Goal: Check status

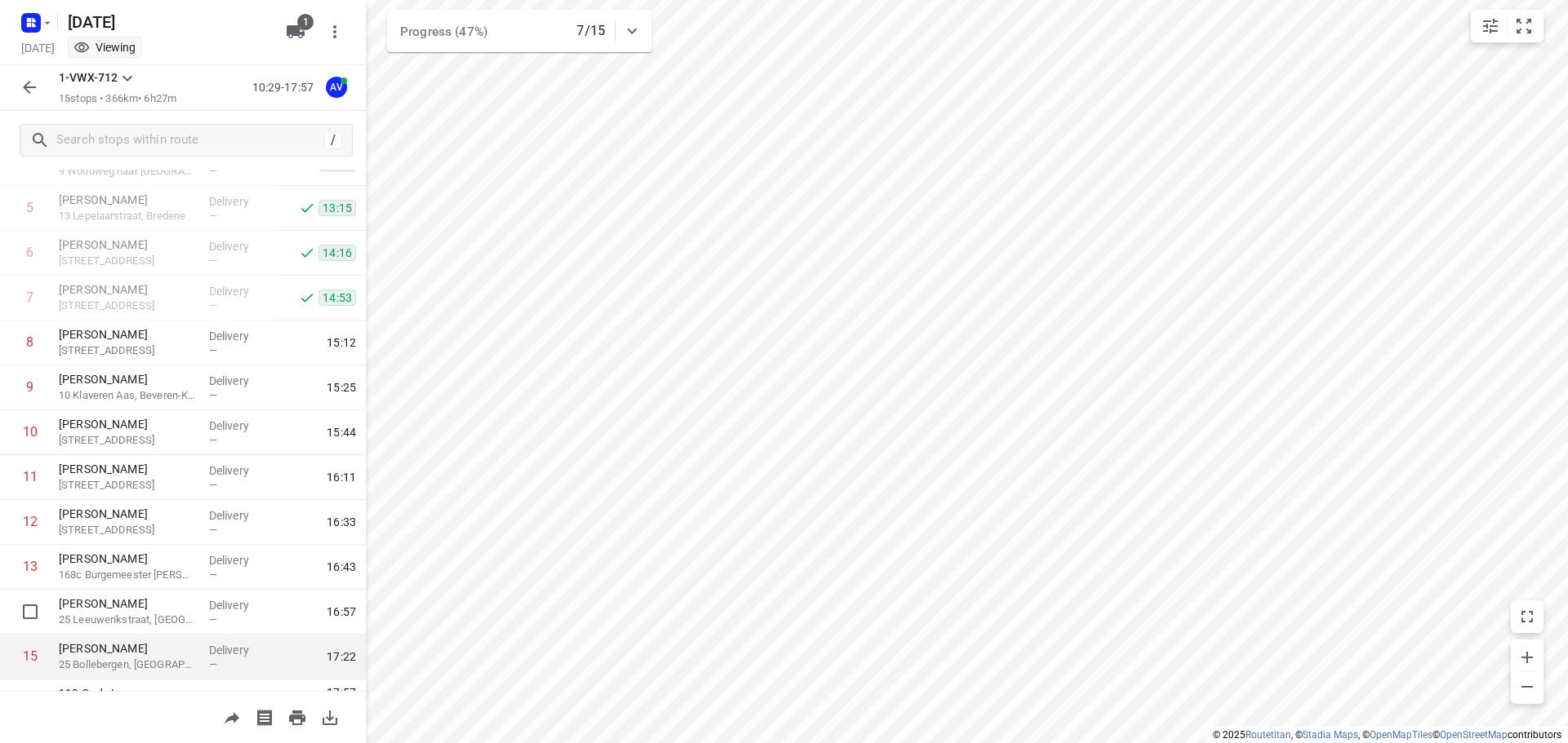
scroll to position [278, 0]
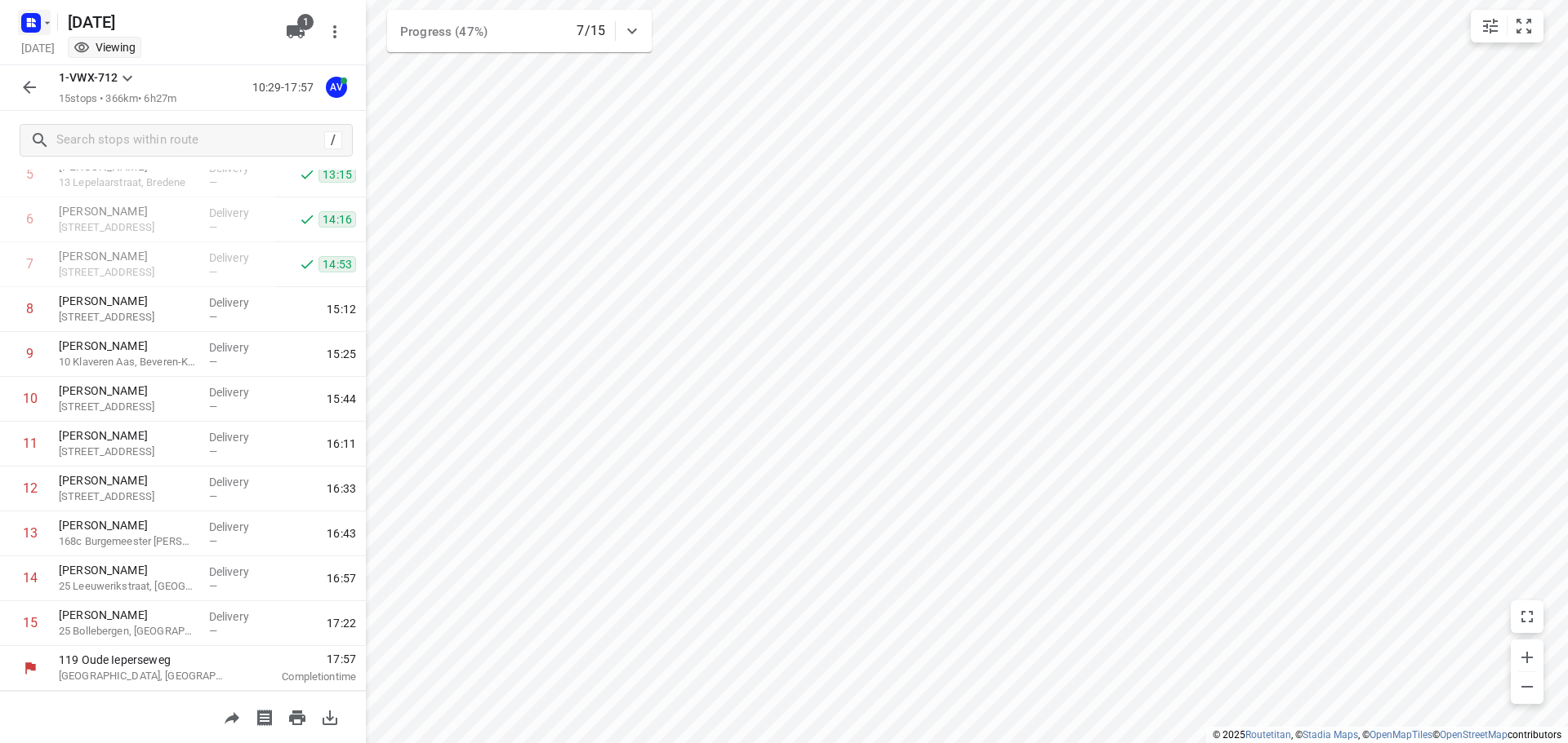
click at [30, 27] on rect "button" at bounding box center [31, 22] width 20 height 20
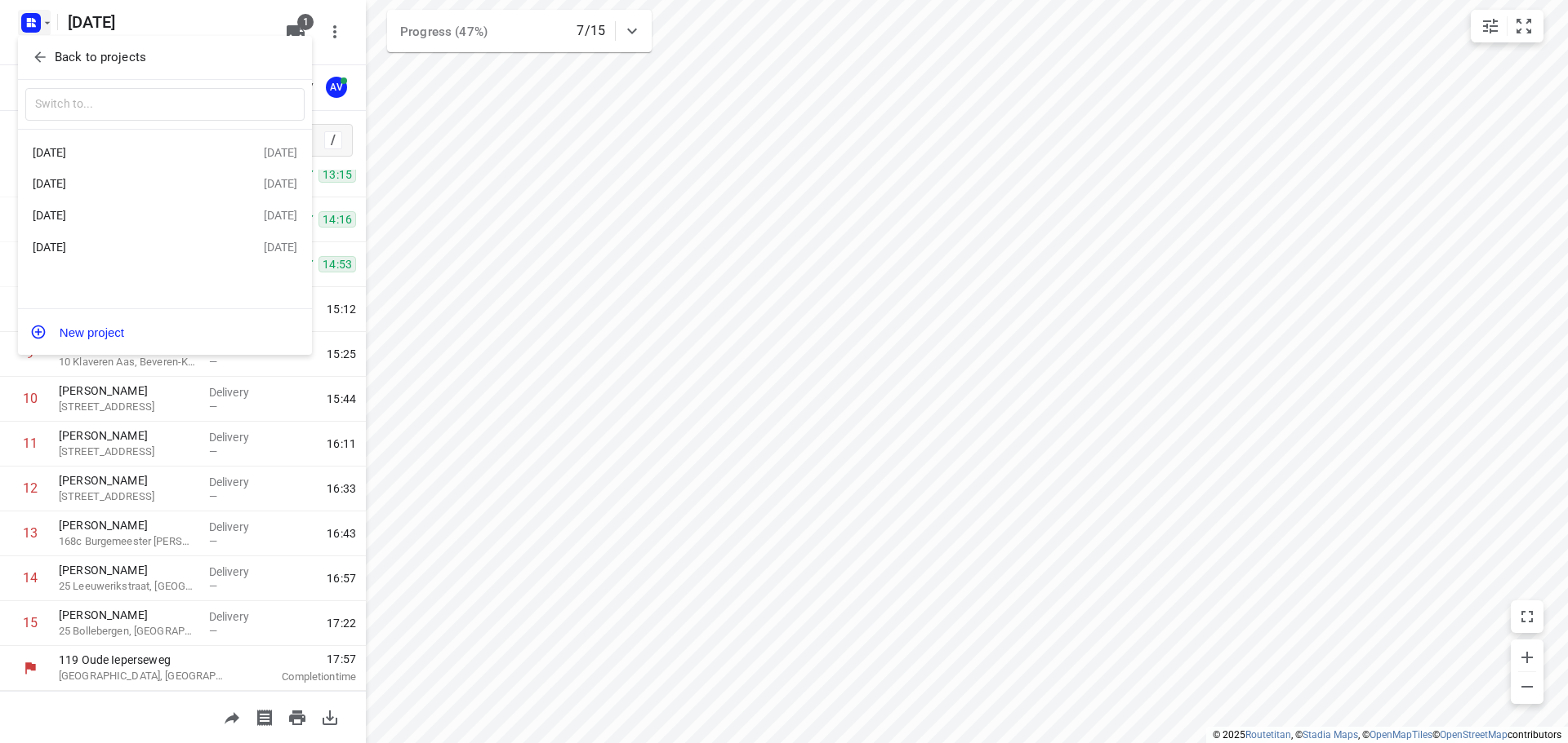
click at [152, 213] on div "[DATE]" at bounding box center [126, 215] width 188 height 13
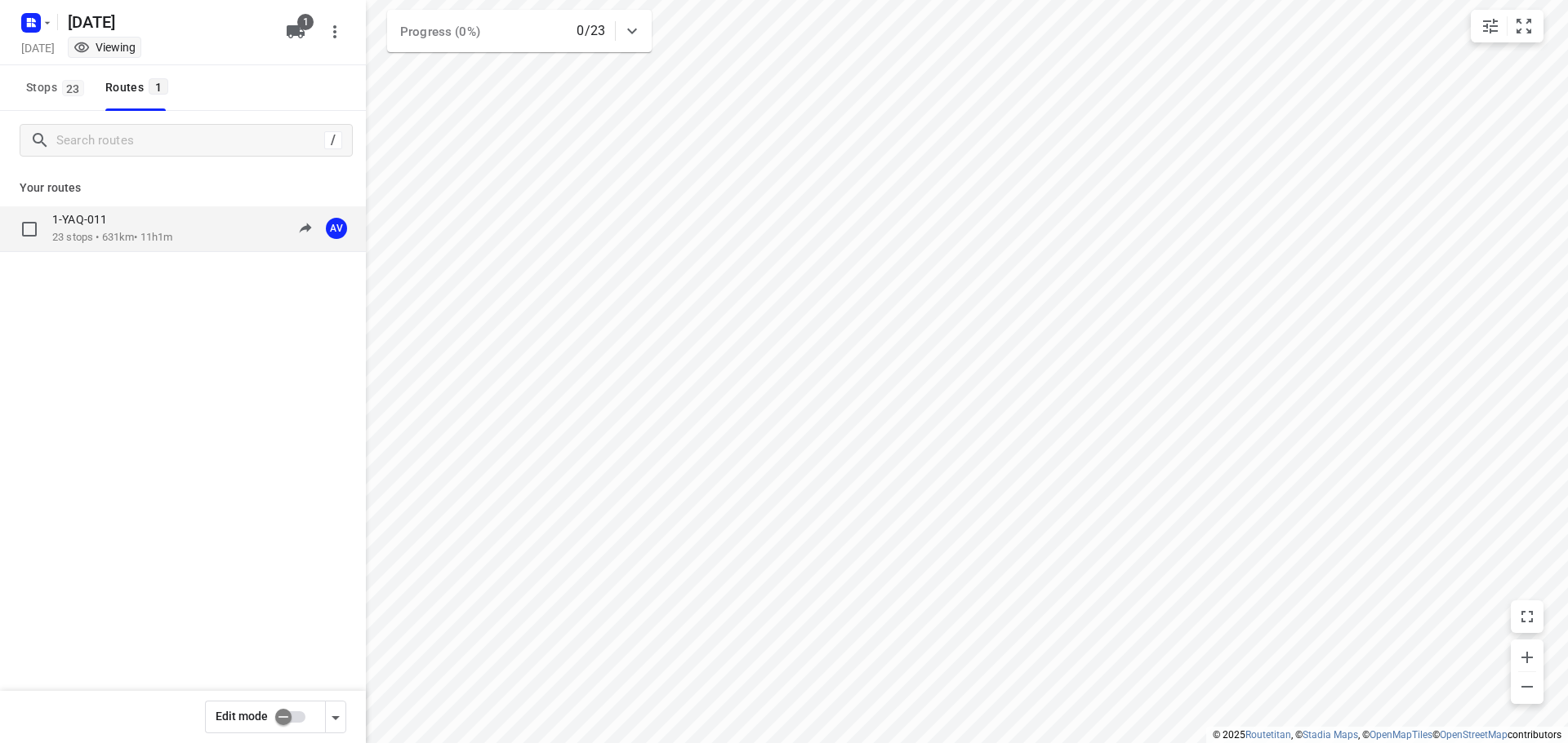
click at [189, 230] on div "1-YAQ-011 23 stops • 631km • 11h1m 09:00-20:01 AV" at bounding box center [208, 228] width 314 height 33
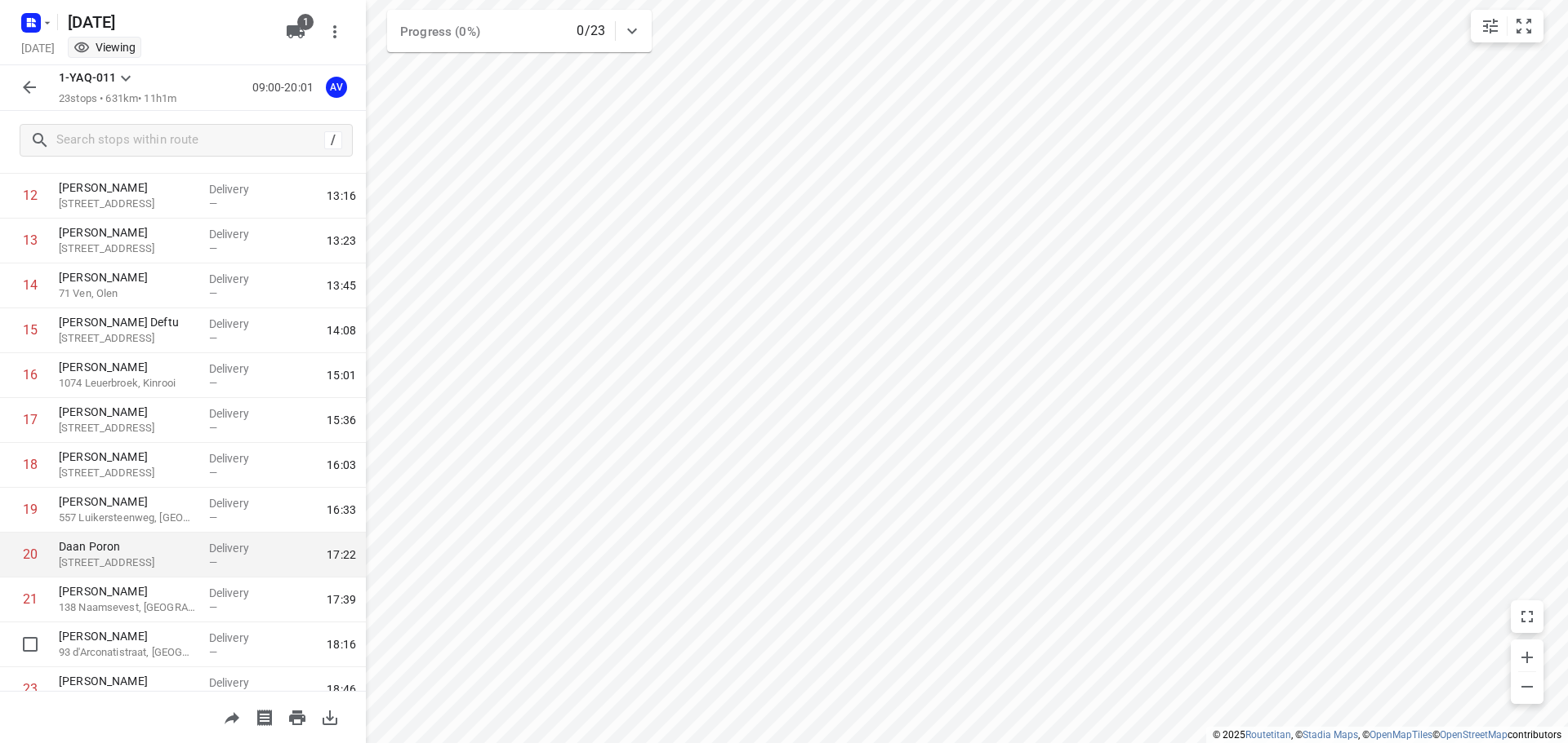
scroll to position [637, 0]
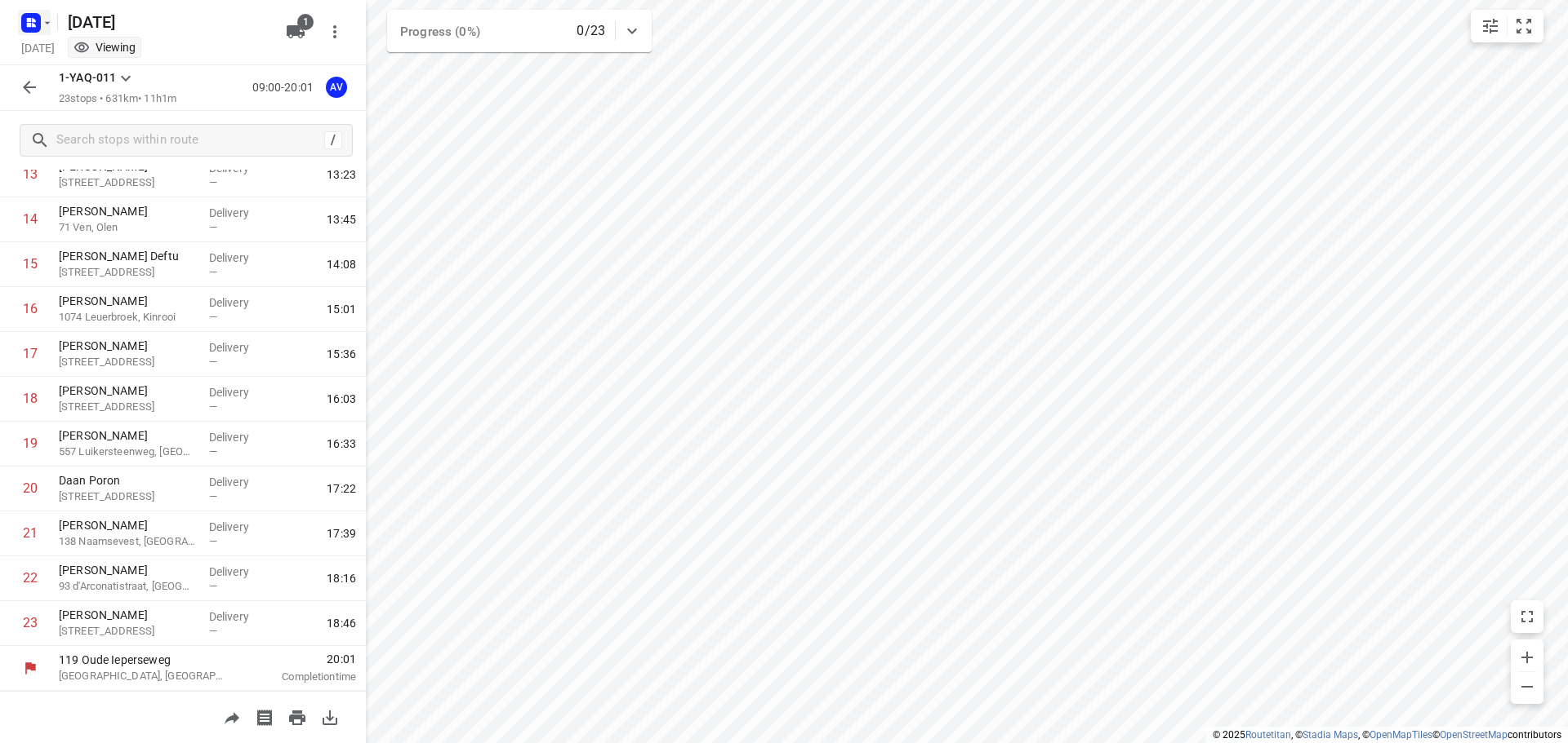
click at [46, 23] on icon "button" at bounding box center [47, 22] width 13 height 13
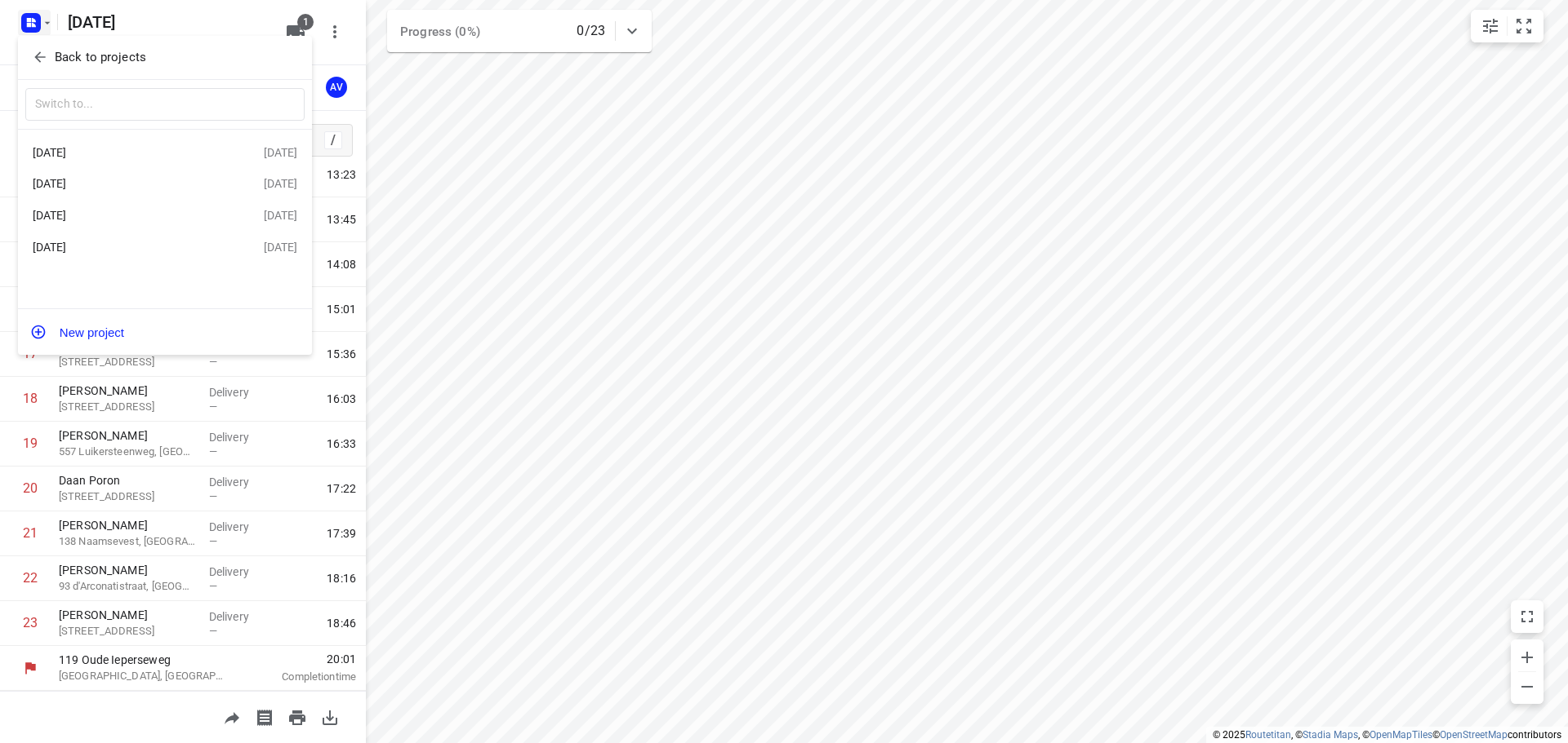
click at [137, 178] on div "[DATE]" at bounding box center [126, 183] width 188 height 13
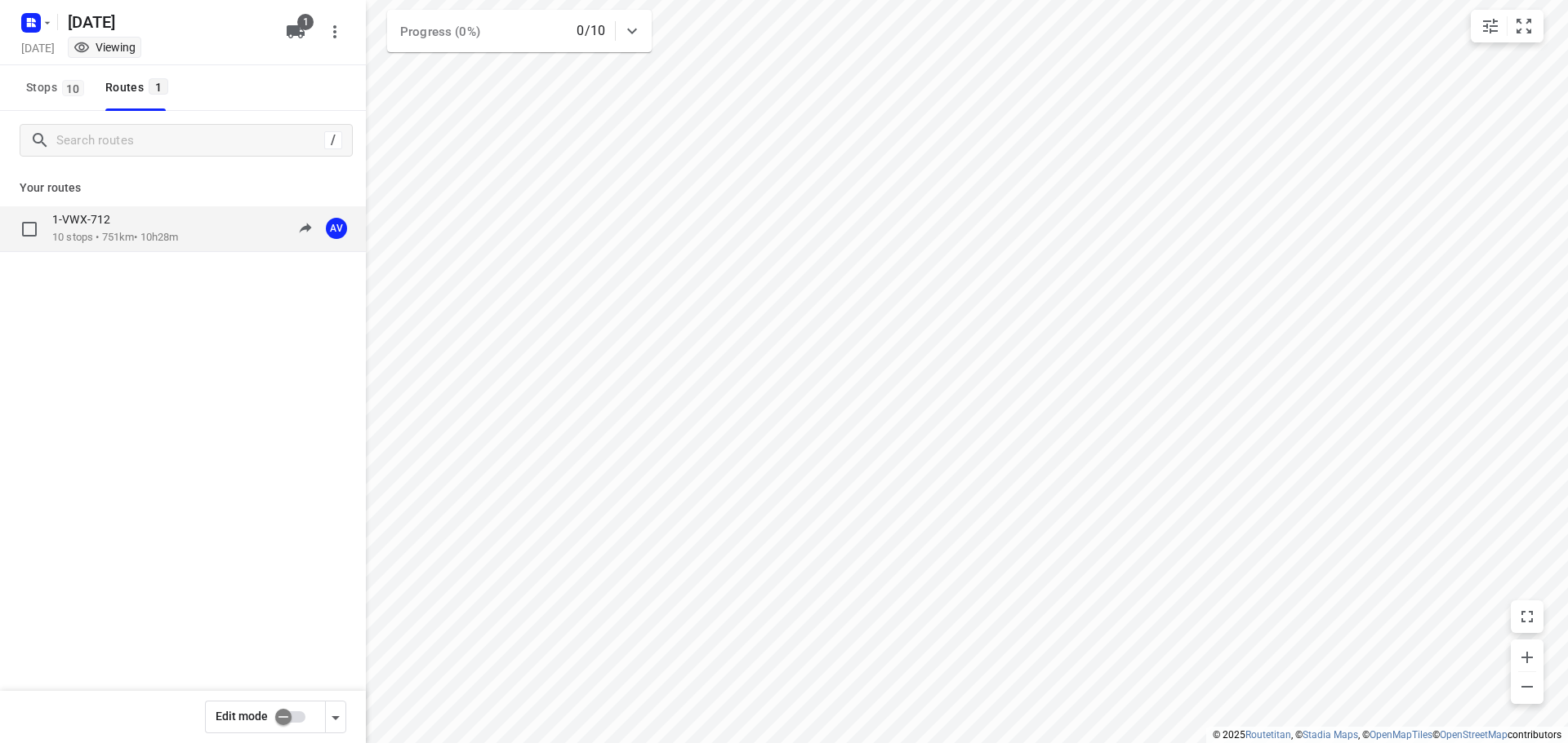
click at [186, 217] on div "1-VWX-712 10 stops • 751km • 10h28m 09:00-19:28 AV" at bounding box center [208, 228] width 314 height 33
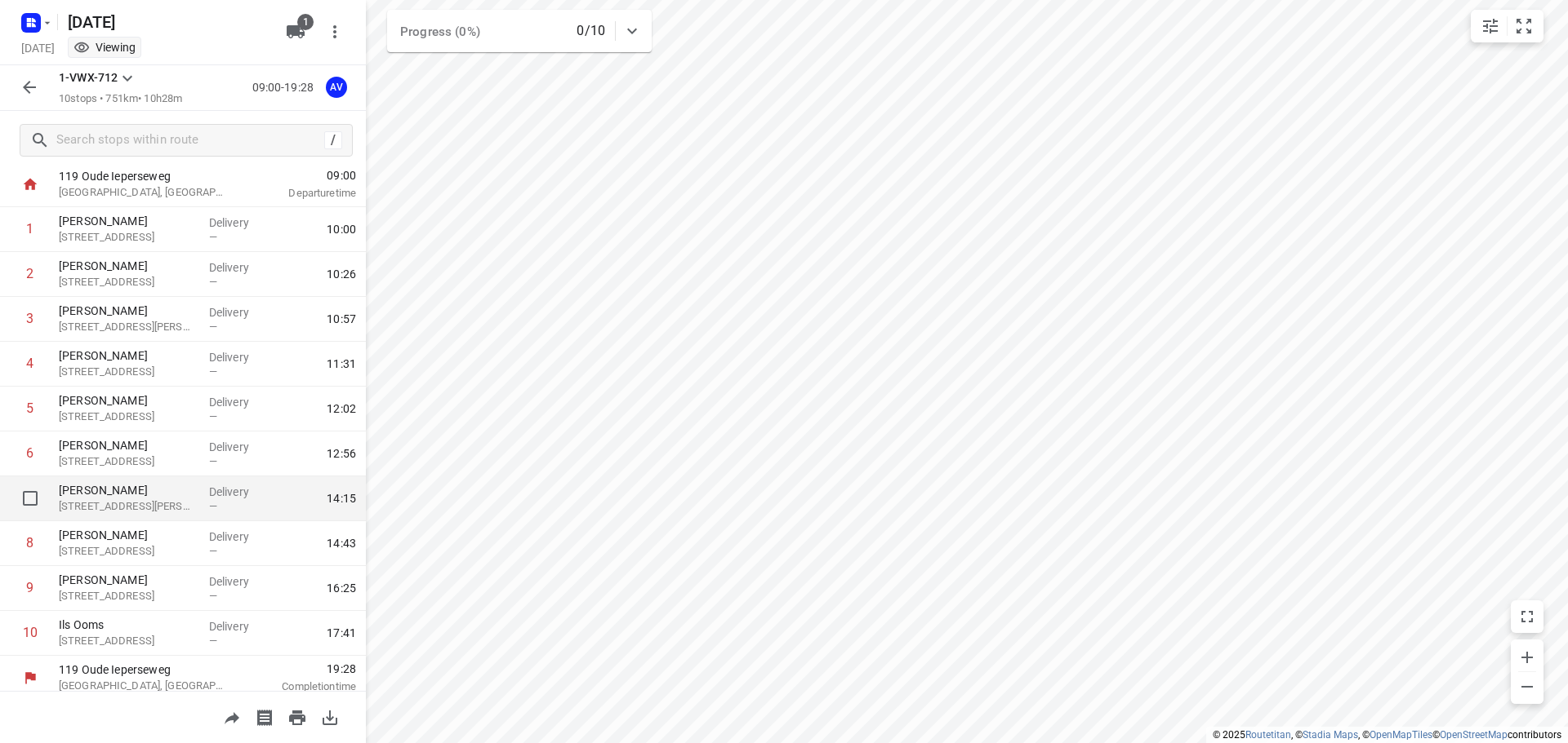
scroll to position [54, 0]
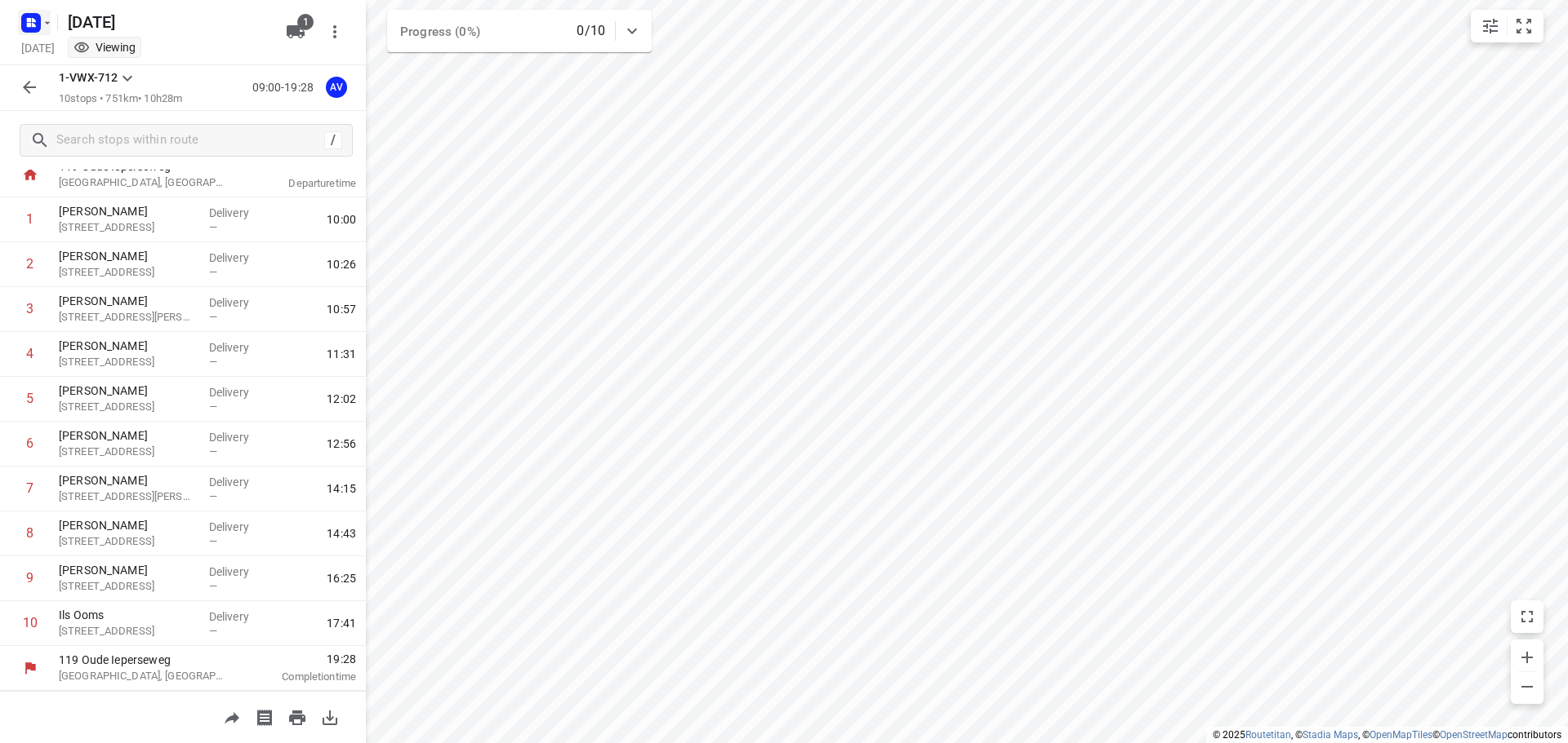
click at [39, 23] on rect "button" at bounding box center [31, 22] width 20 height 20
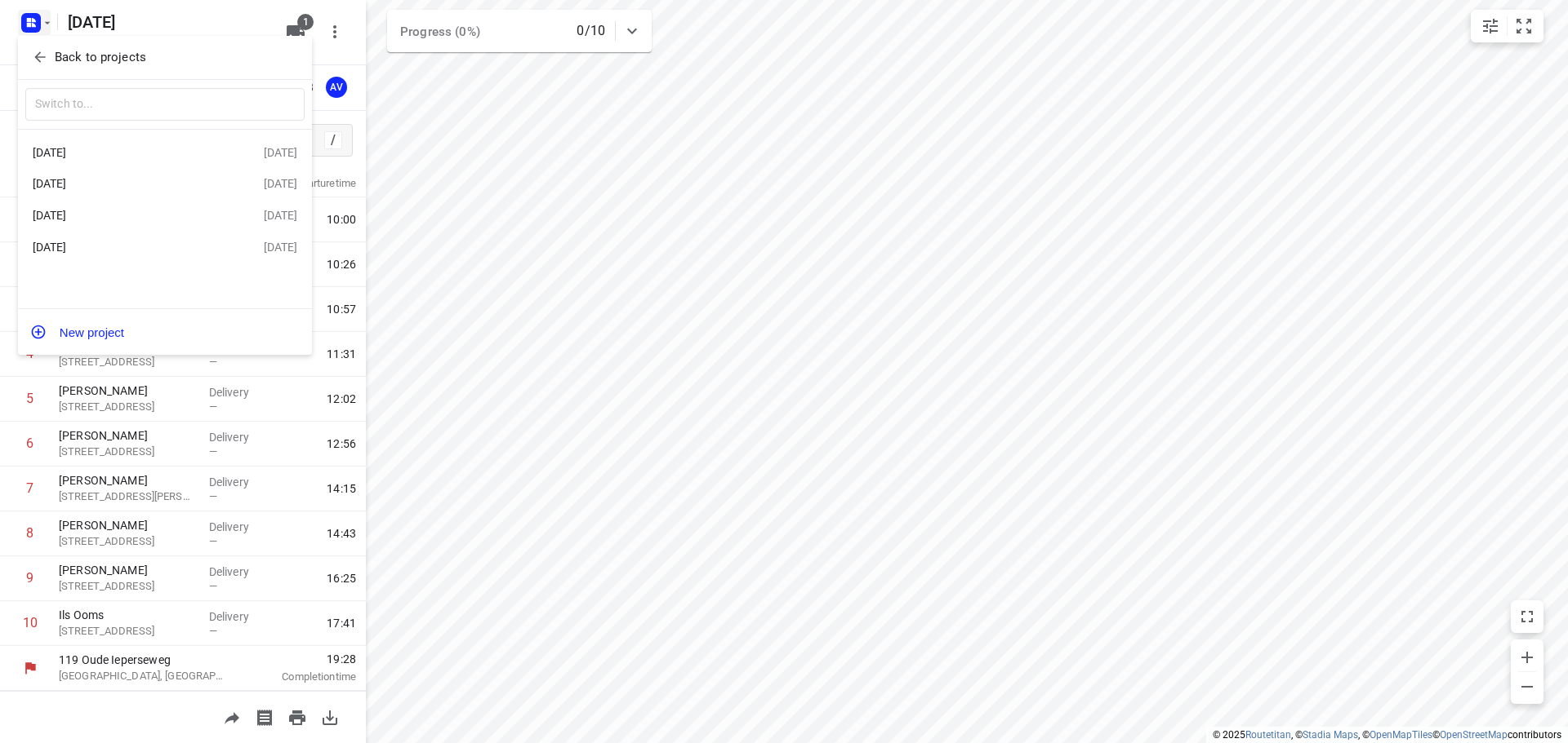
click at [108, 156] on div "[DATE]" at bounding box center [126, 152] width 188 height 13
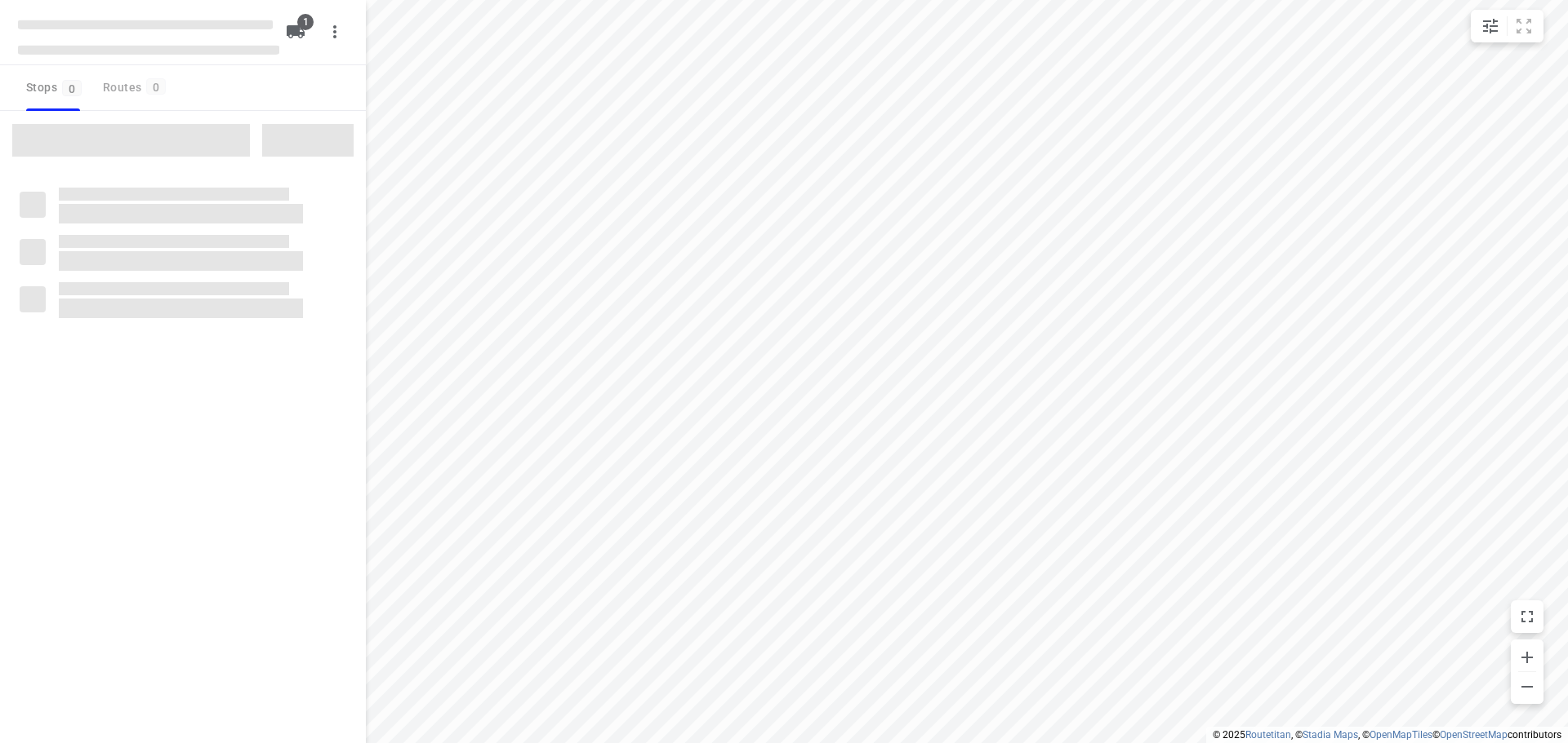
type input "distance"
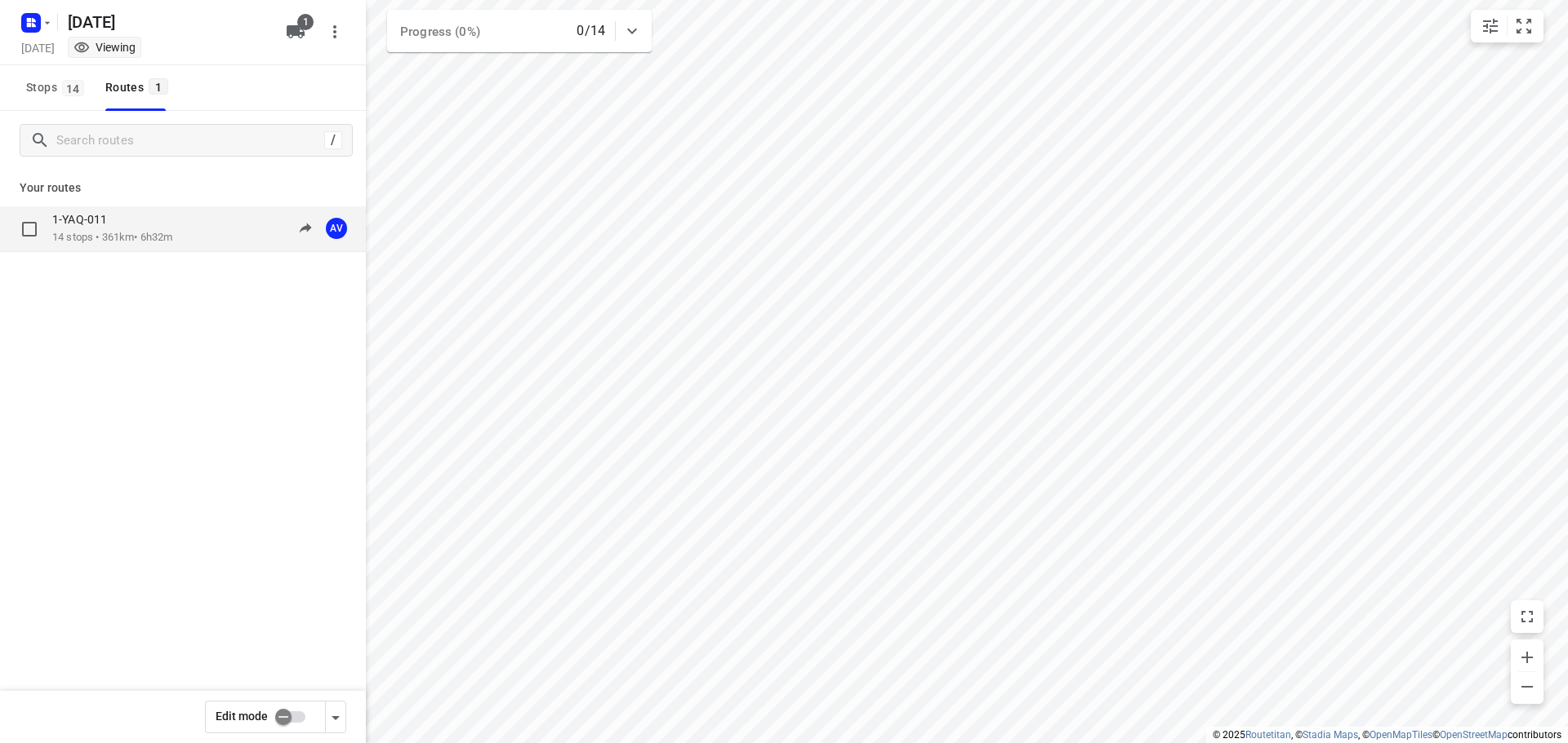
click at [173, 237] on p "14 stops • 361km • 6h32m" at bounding box center [112, 237] width 120 height 15
